Goal: Check status: Check status

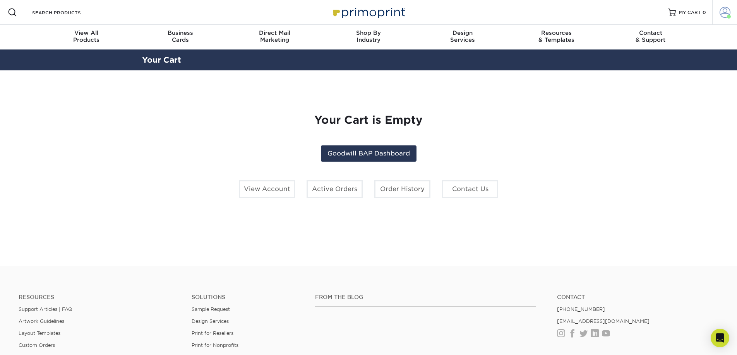
click at [723, 11] on span at bounding box center [725, 12] width 11 height 11
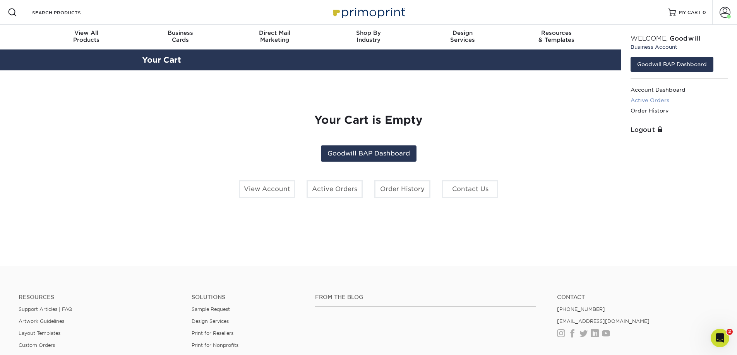
click at [648, 99] on link "Active Orders" at bounding box center [678, 100] width 97 height 10
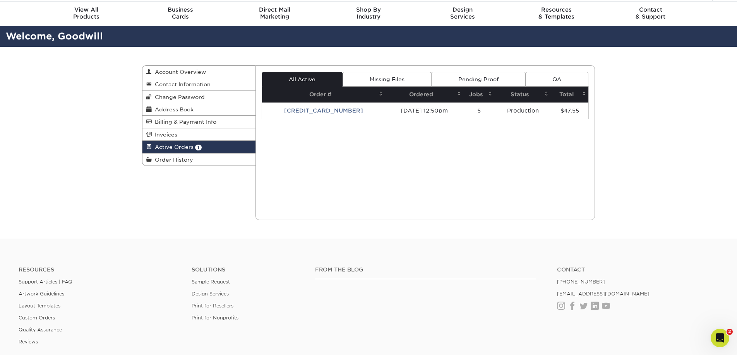
scroll to position [8, 0]
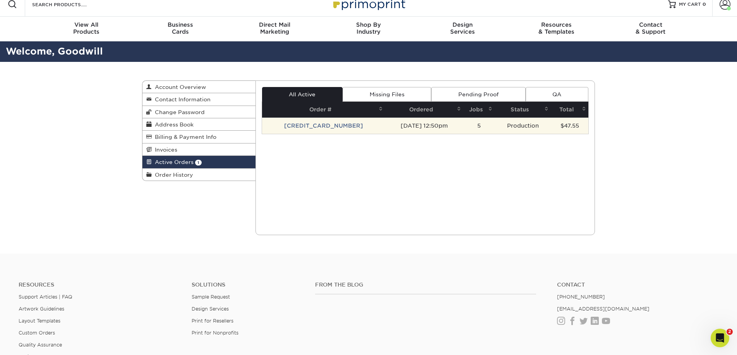
click at [334, 128] on td "[CREDIT_CARD_NUMBER]" at bounding box center [323, 126] width 123 height 16
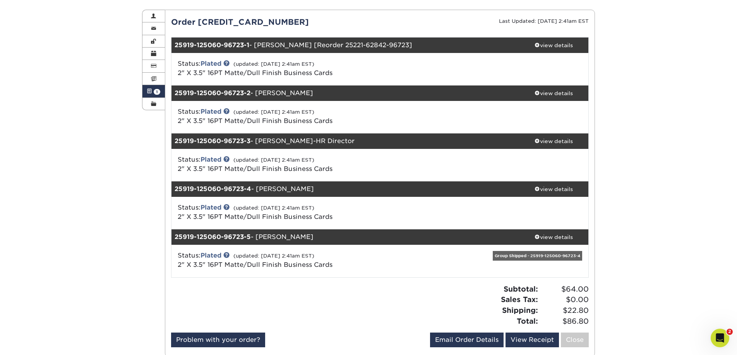
scroll to position [80, 0]
